Goal: Transaction & Acquisition: Purchase product/service

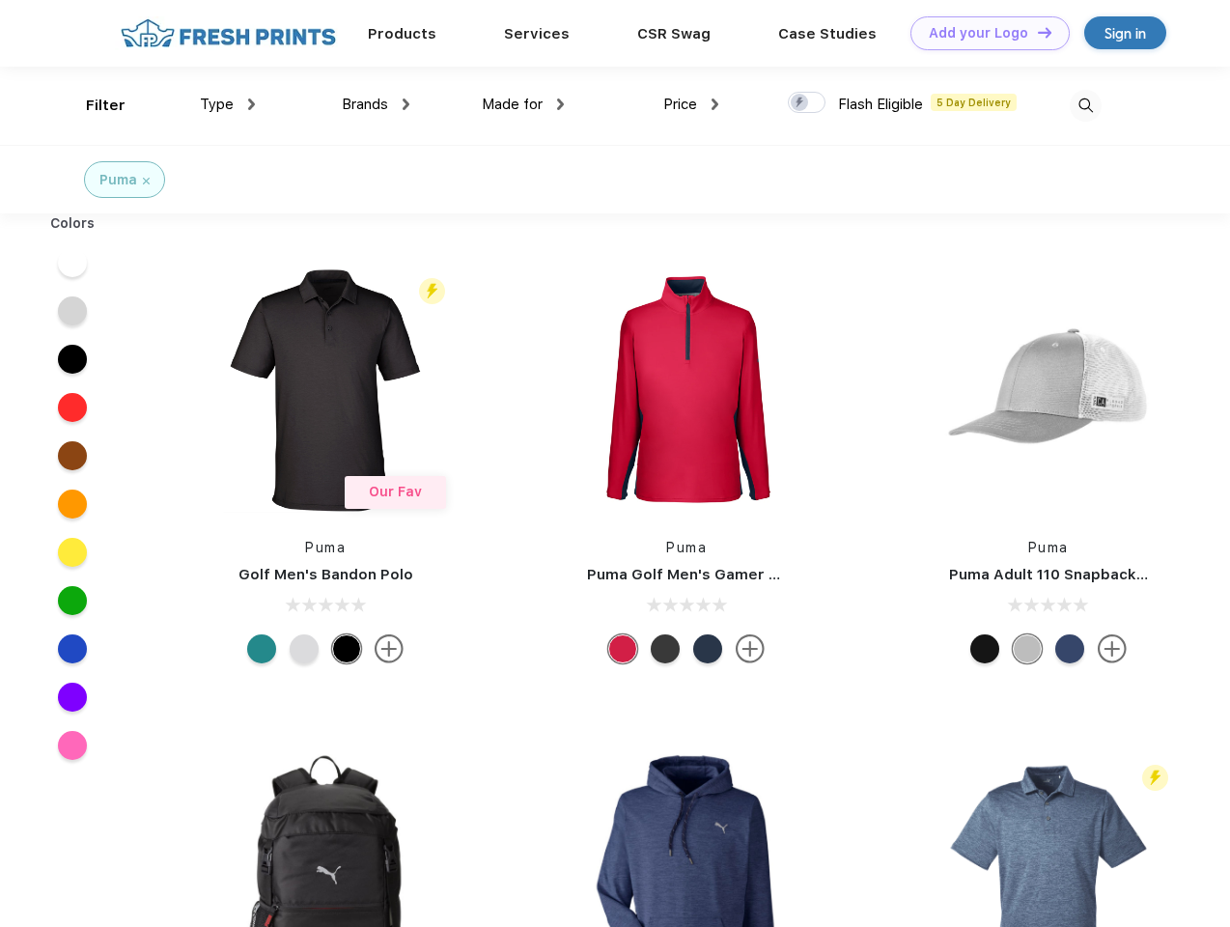
scroll to position [1, 0]
click at [983, 33] on link "Add your Logo Design Tool" at bounding box center [990, 33] width 159 height 34
click at [0, 0] on div "Design Tool" at bounding box center [0, 0] width 0 height 0
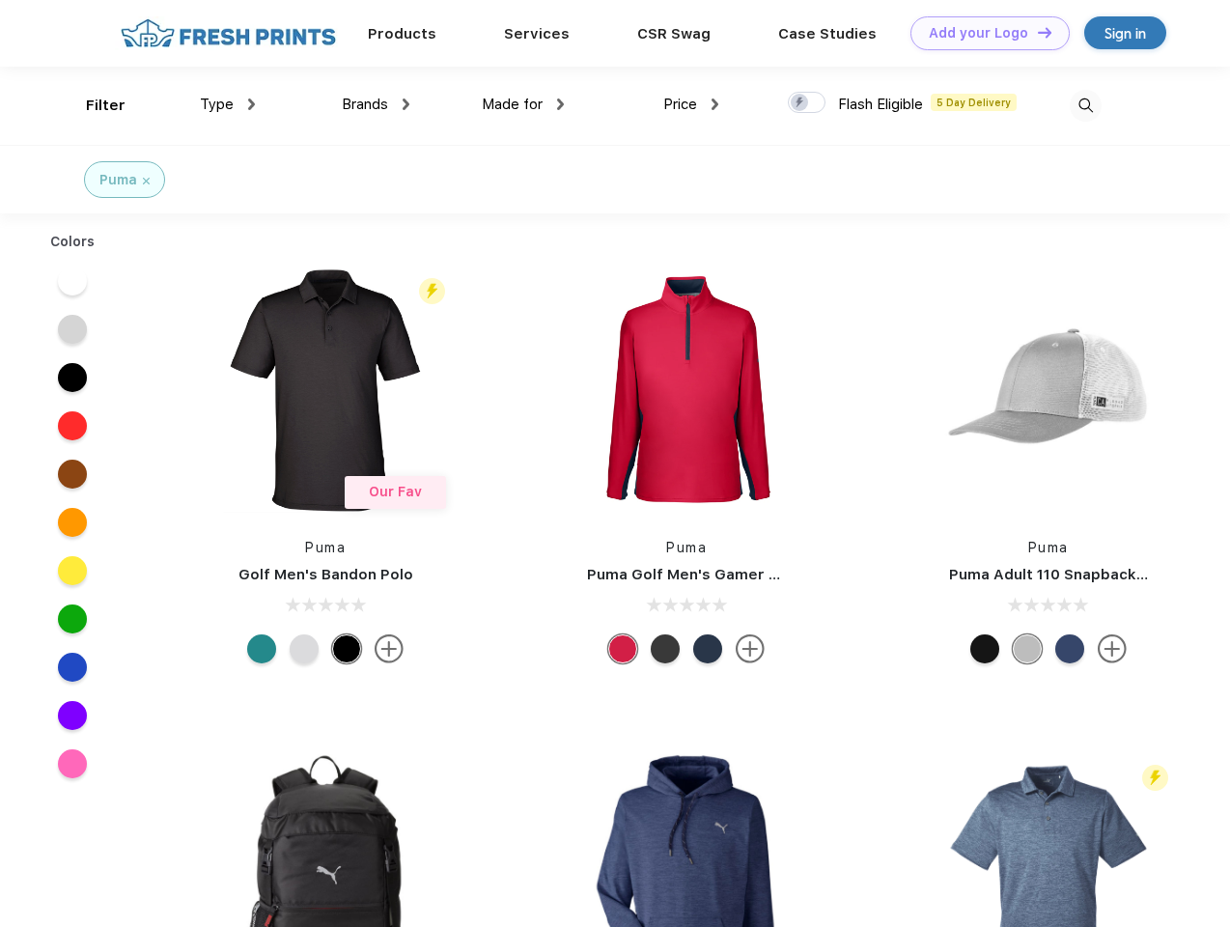
click at [1036, 32] on link "Add your Logo Design Tool" at bounding box center [990, 33] width 159 height 34
click at [93, 105] on div "Filter" at bounding box center [106, 106] width 40 height 22
click at [228, 104] on span "Type" at bounding box center [217, 104] width 34 height 17
click at [376, 104] on span "Brands" at bounding box center [365, 104] width 46 height 17
click at [523, 104] on span "Made for" at bounding box center [512, 104] width 61 height 17
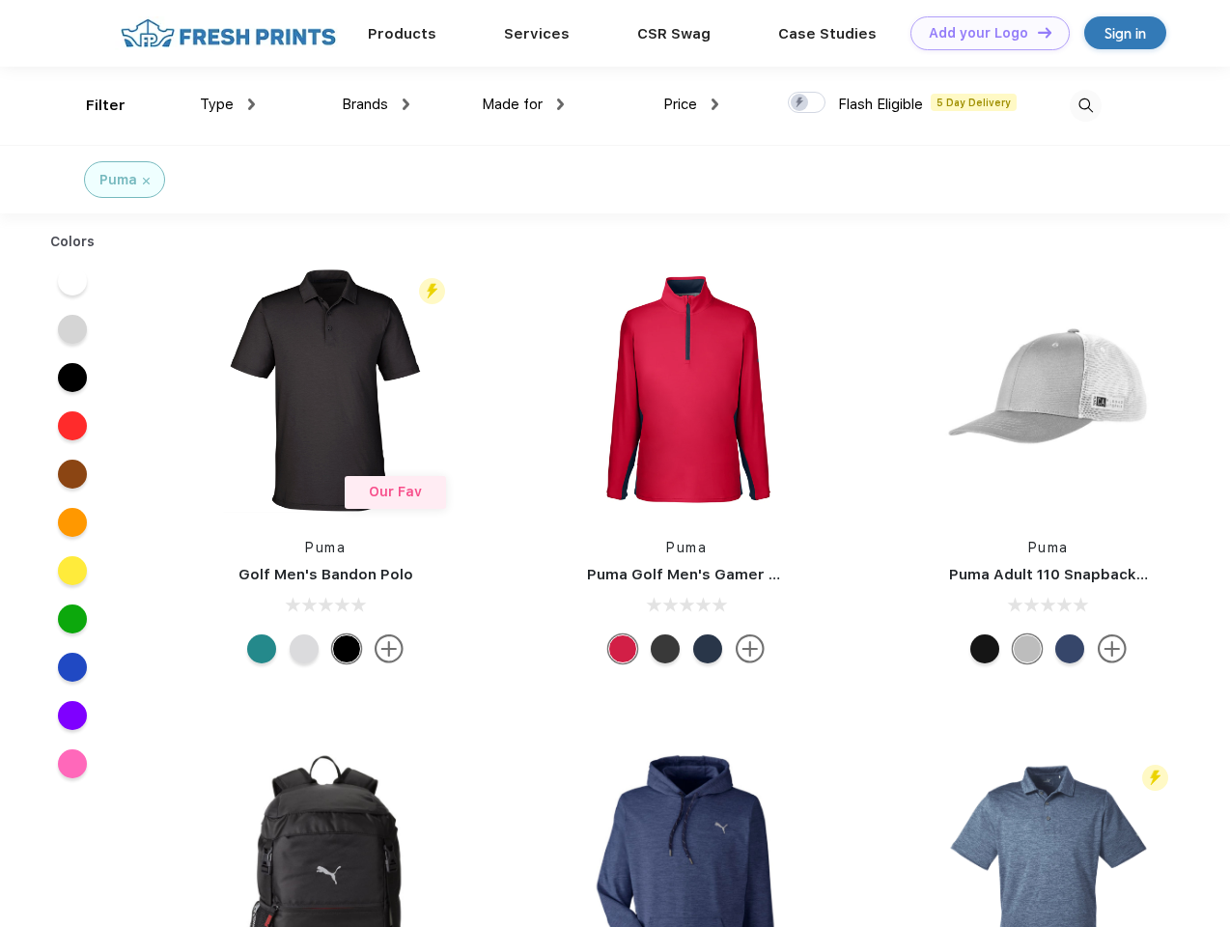
click at [691, 104] on span "Price" at bounding box center [680, 104] width 34 height 17
click at [807, 103] on div at bounding box center [807, 102] width 38 height 21
click at [801, 103] on input "checkbox" at bounding box center [794, 97] width 13 height 13
click at [1085, 105] on img at bounding box center [1086, 106] width 32 height 32
